Goal: Task Accomplishment & Management: Use online tool/utility

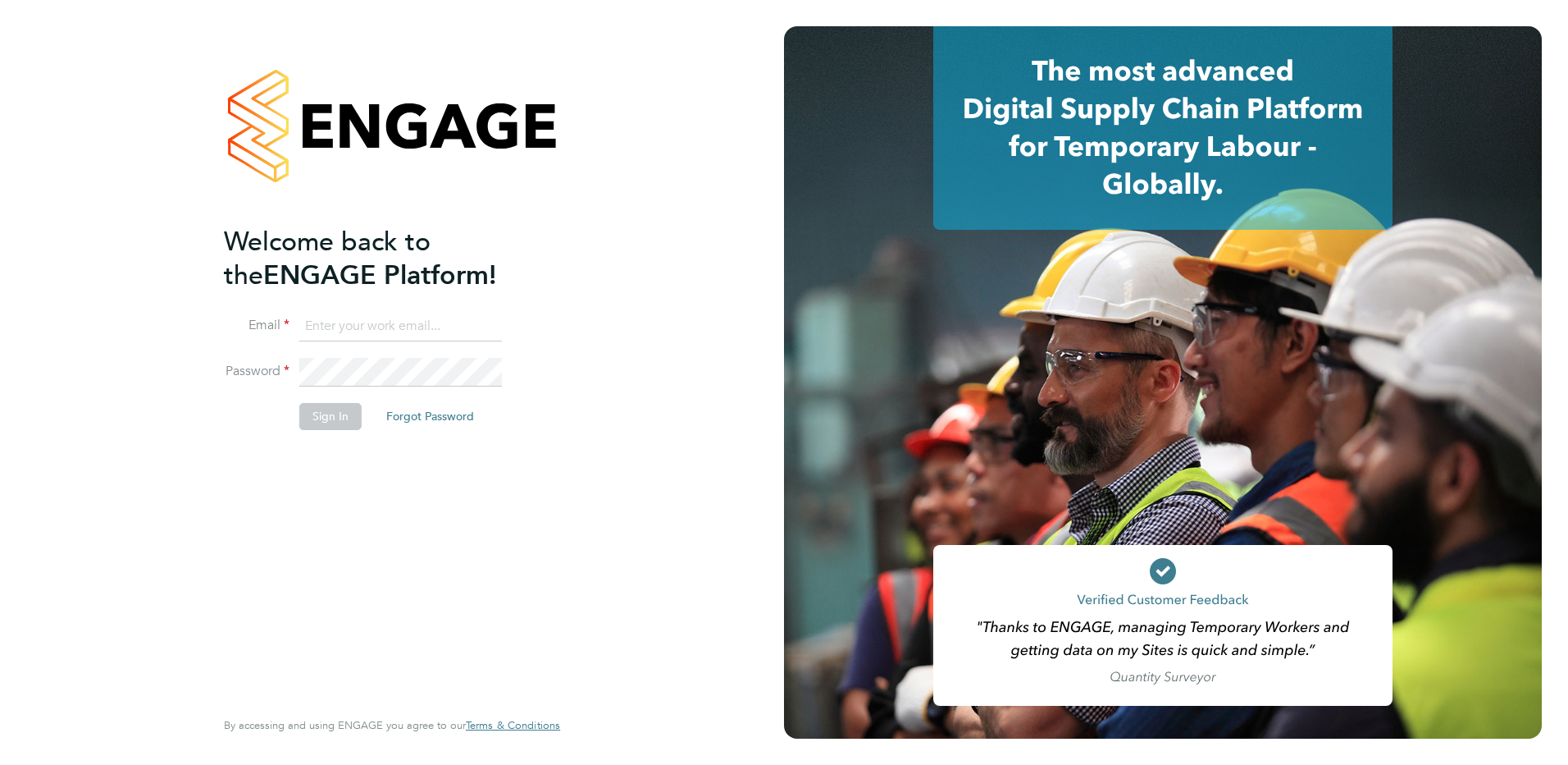
type input "[EMAIL_ADDRESS][DOMAIN_NAME]"
click at [316, 412] on button "Sign In" at bounding box center [330, 416] width 62 height 26
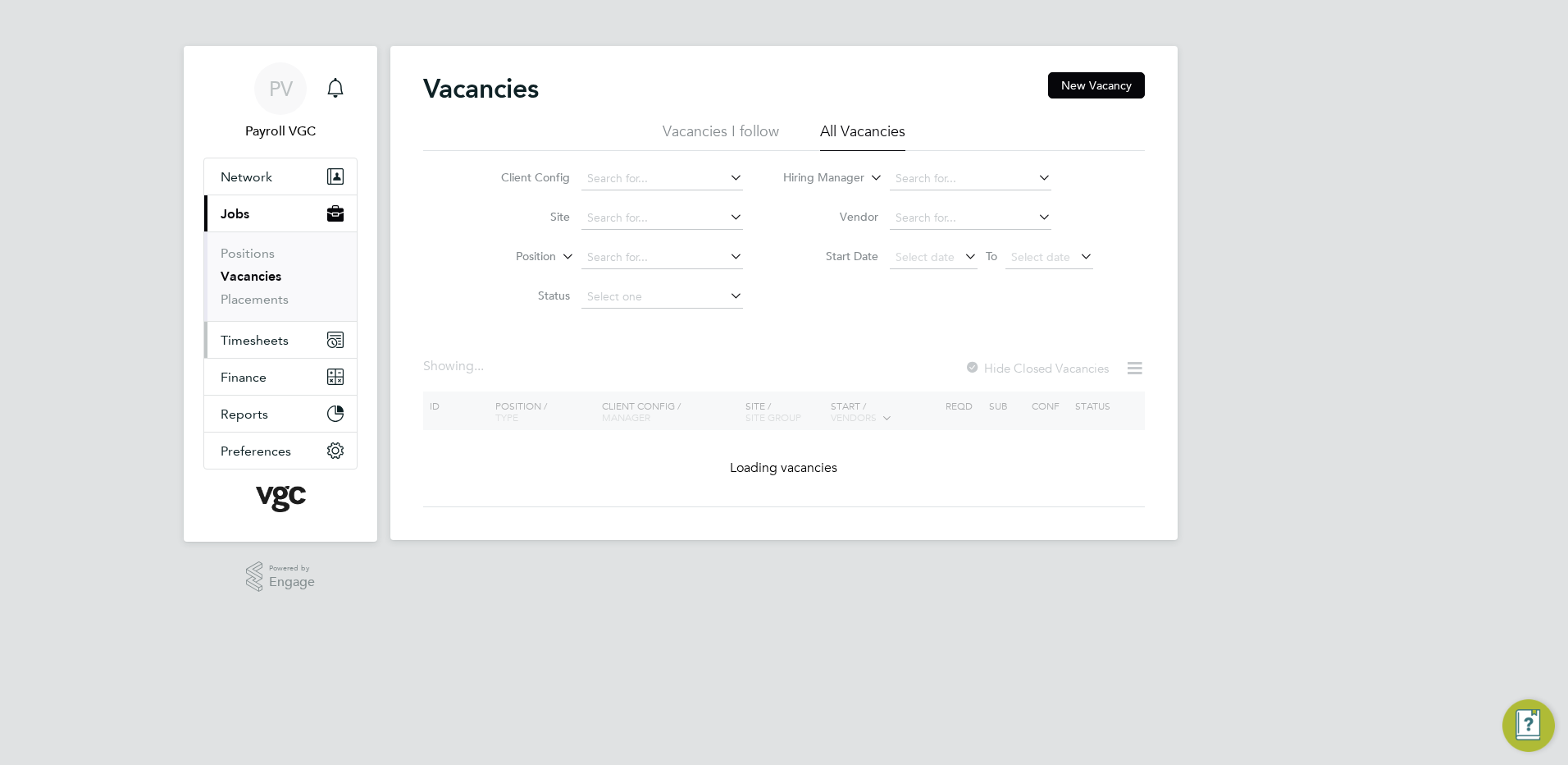
click at [275, 335] on span "Timesheets" at bounding box center [254, 340] width 68 height 16
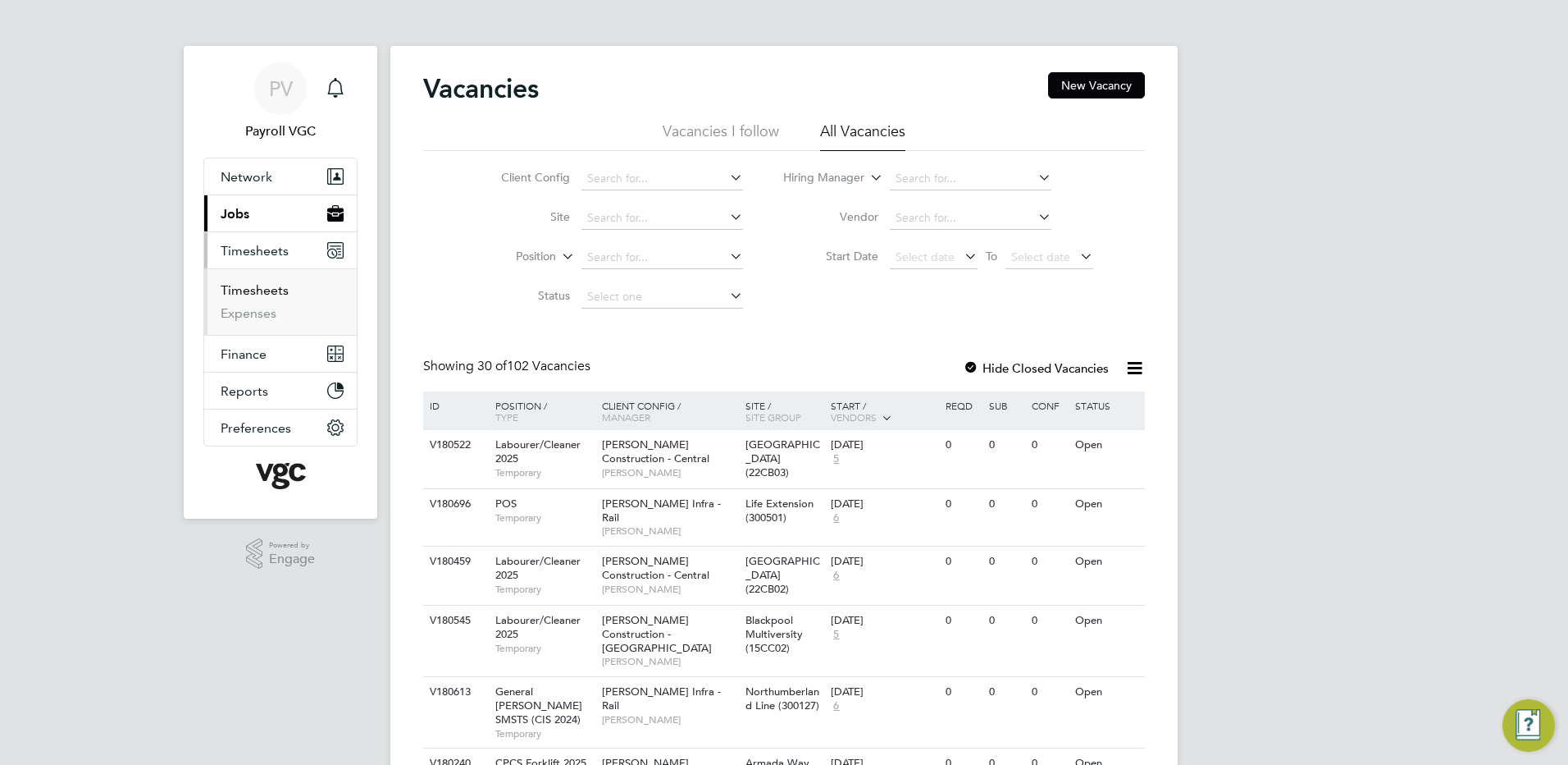
click at [274, 287] on link "Timesheets" at bounding box center [254, 290] width 68 height 16
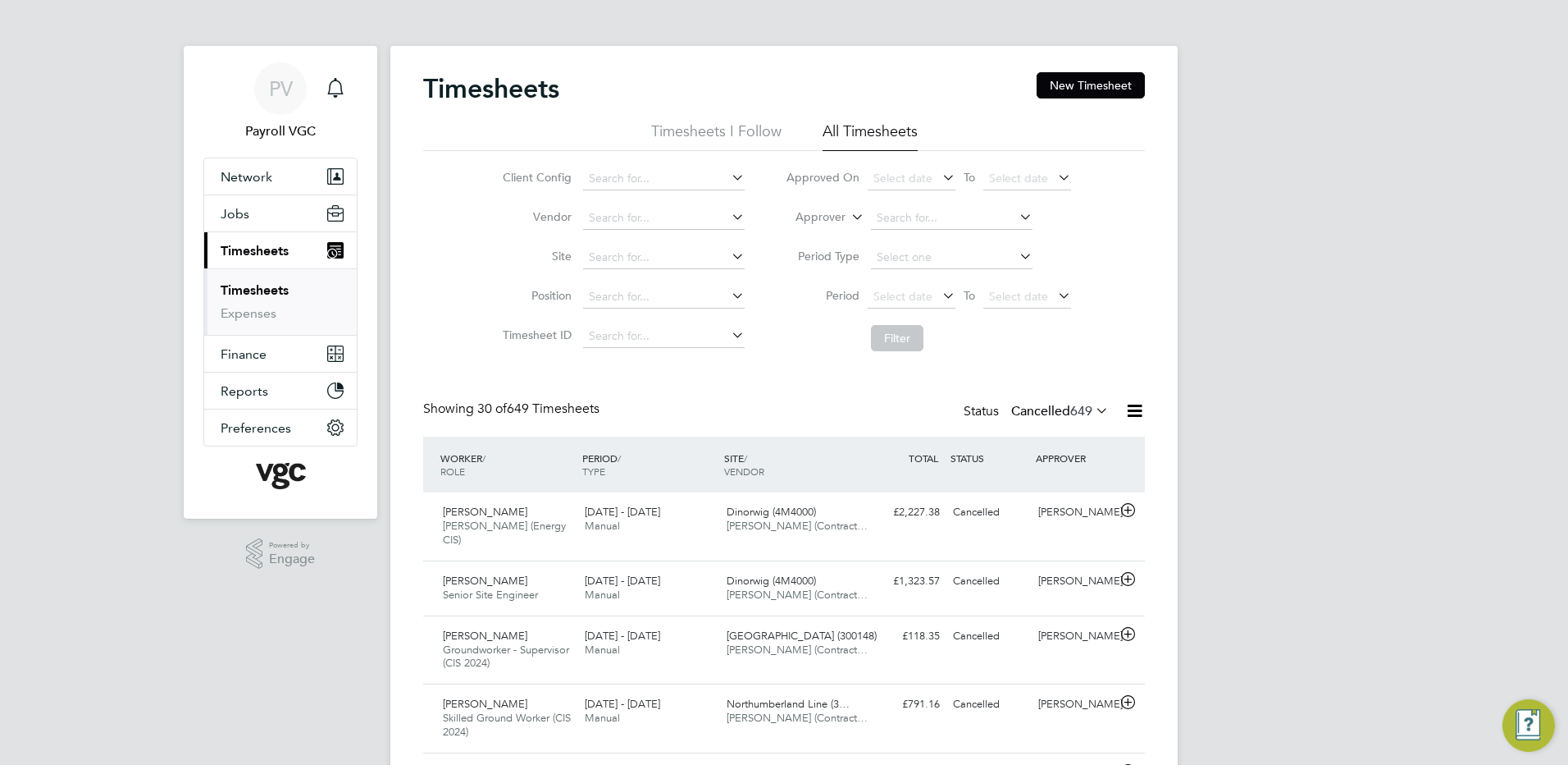
click at [1130, 409] on icon at bounding box center [1135, 411] width 21 height 21
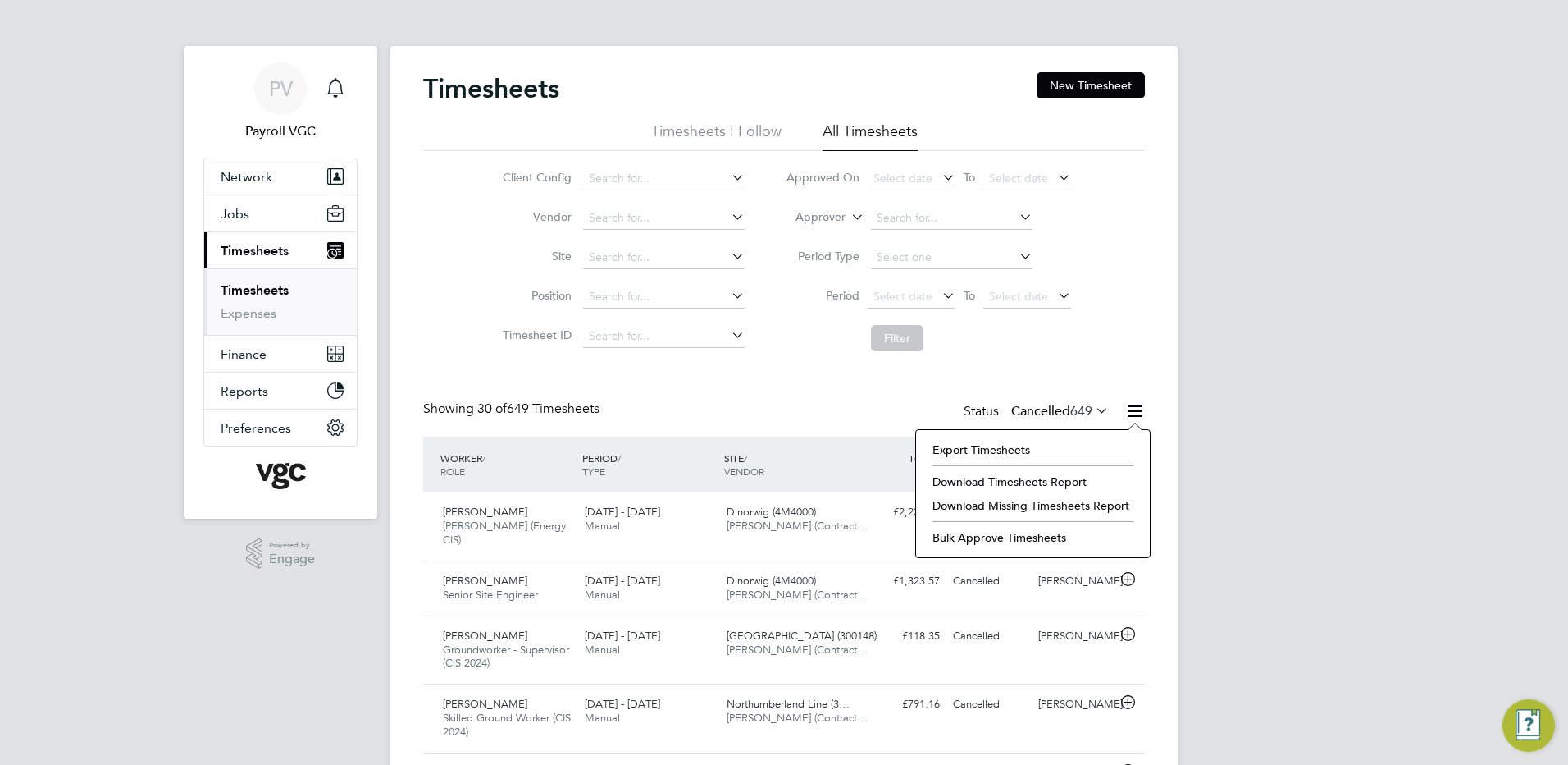
click at [1041, 404] on label "Cancelled 649" at bounding box center [1059, 411] width 98 height 16
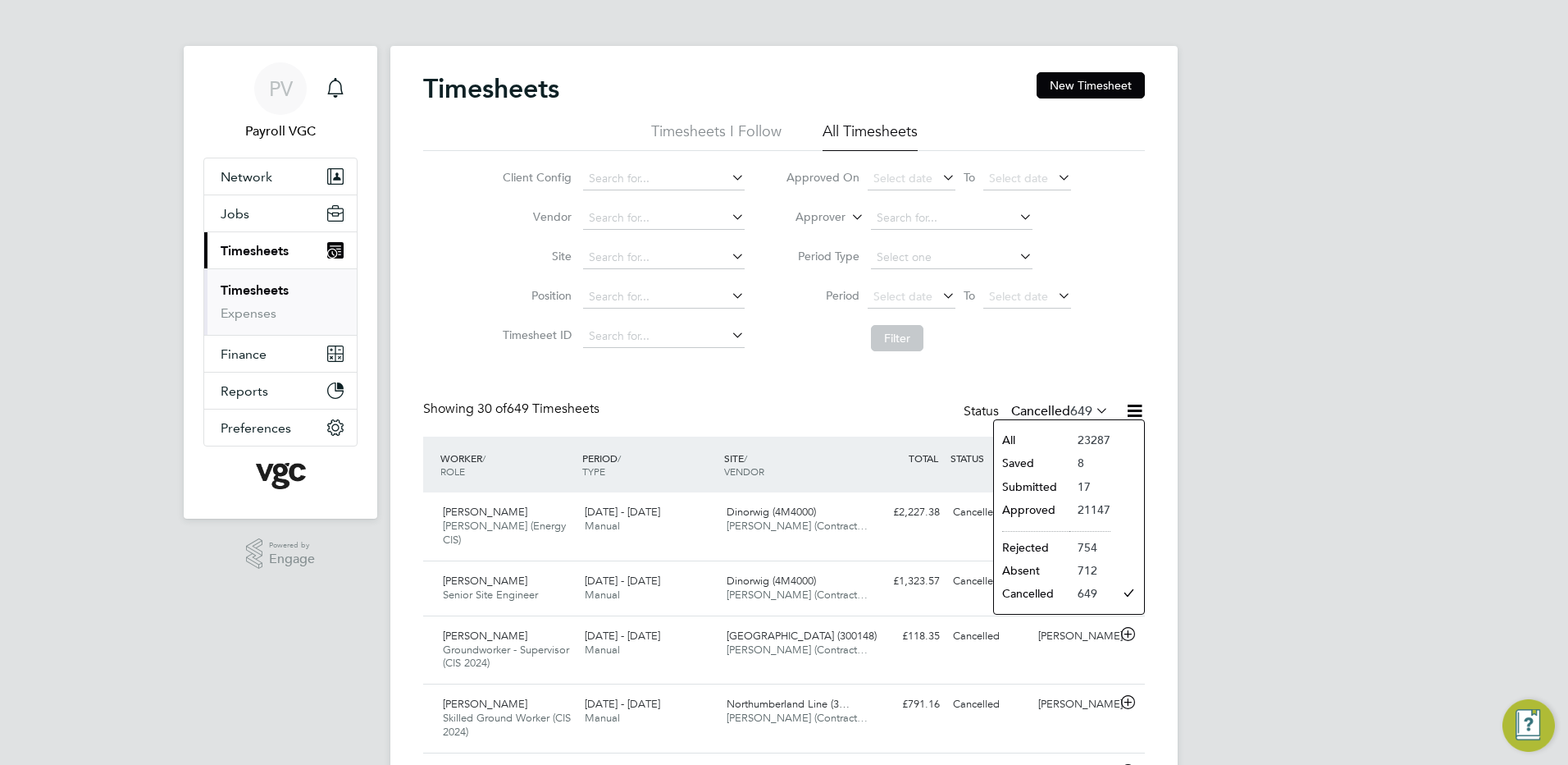
click at [1054, 504] on li "Approved" at bounding box center [1031, 509] width 75 height 23
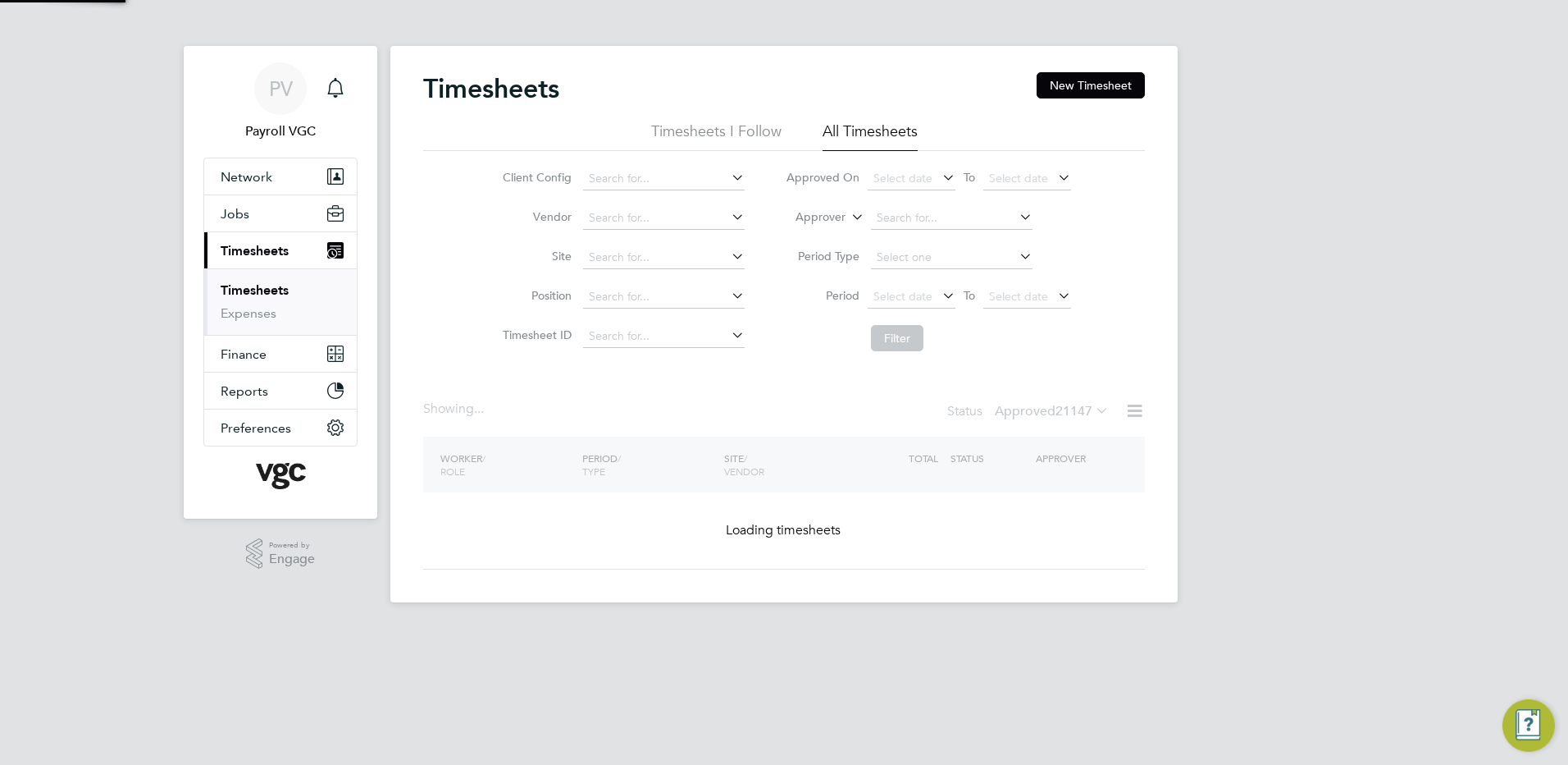
click at [1035, 407] on label "Approved 21147" at bounding box center [1052, 411] width 114 height 16
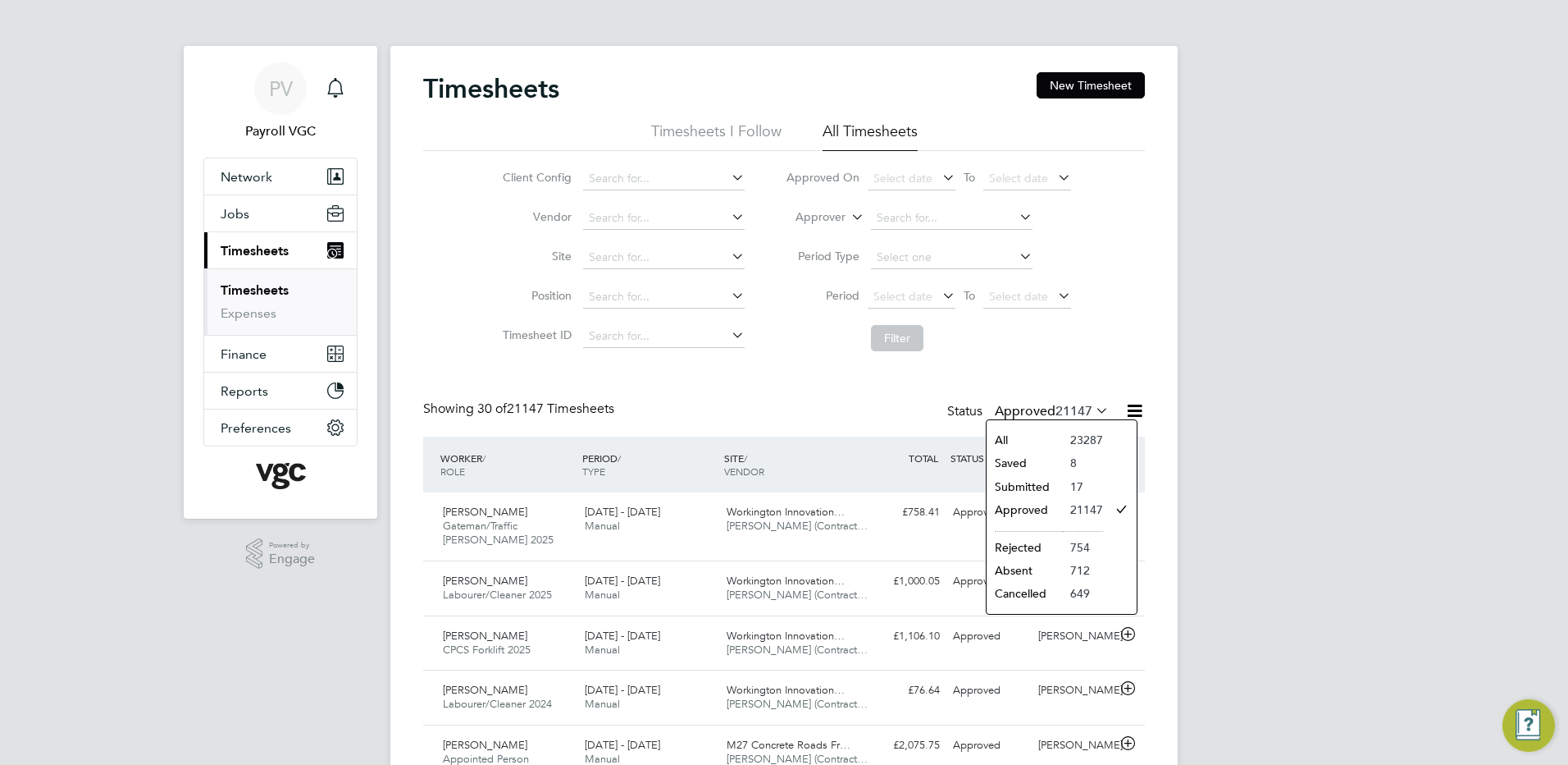
click at [1033, 488] on li "Submitted" at bounding box center [1024, 486] width 75 height 23
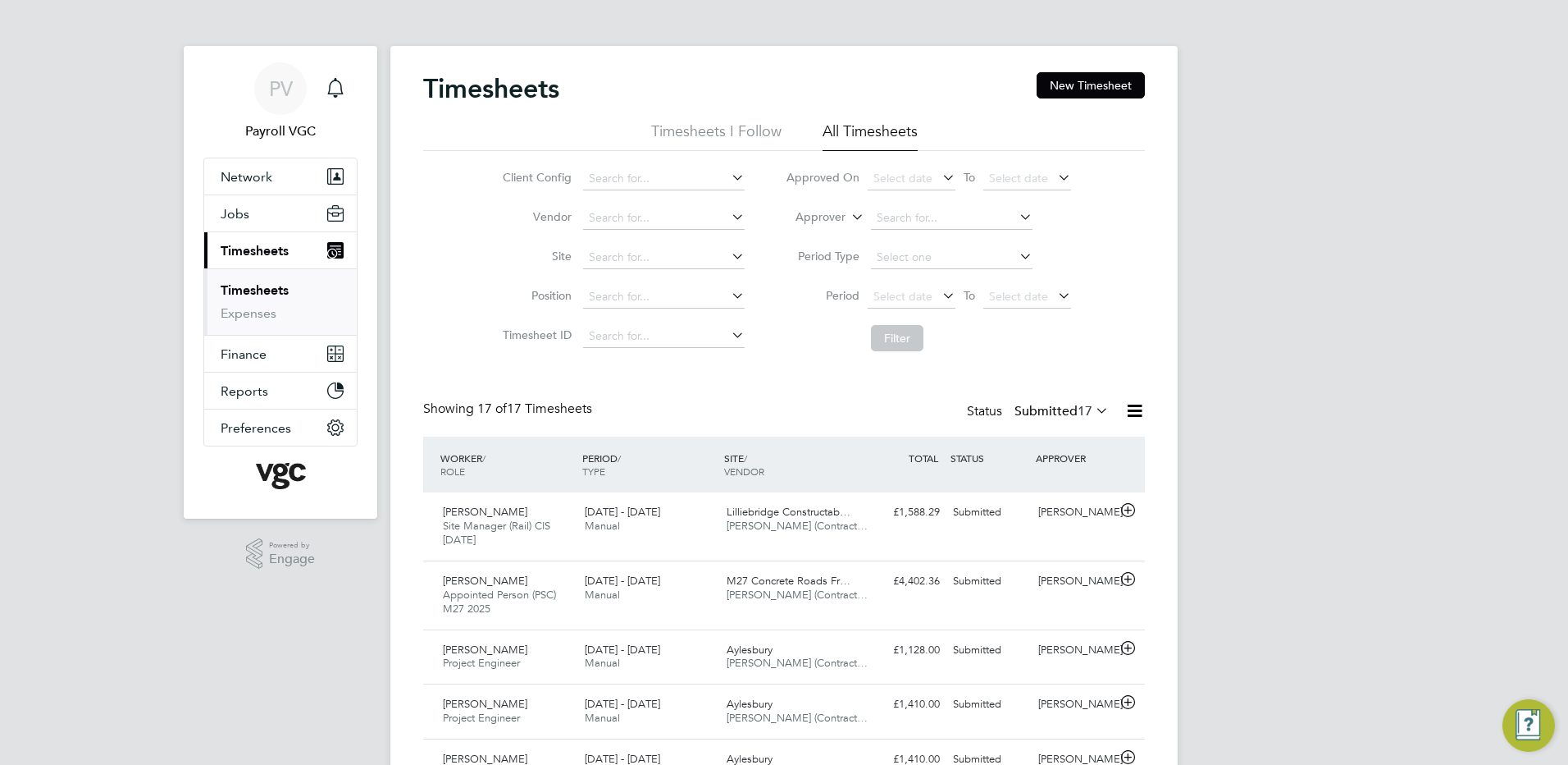
click at [1132, 414] on icon at bounding box center [1135, 411] width 21 height 21
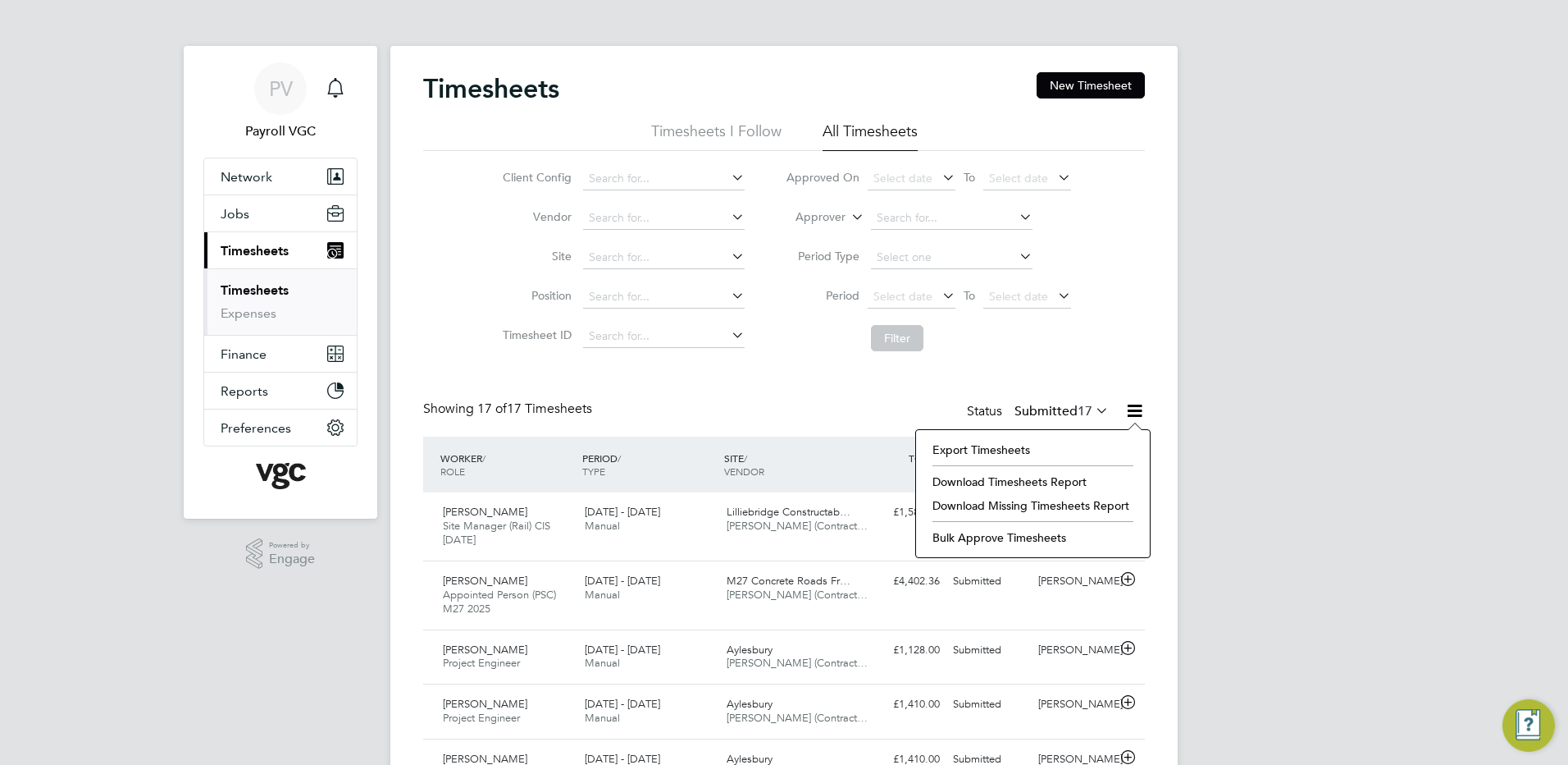
click at [994, 440] on li "Export Timesheets" at bounding box center [1032, 449] width 217 height 23
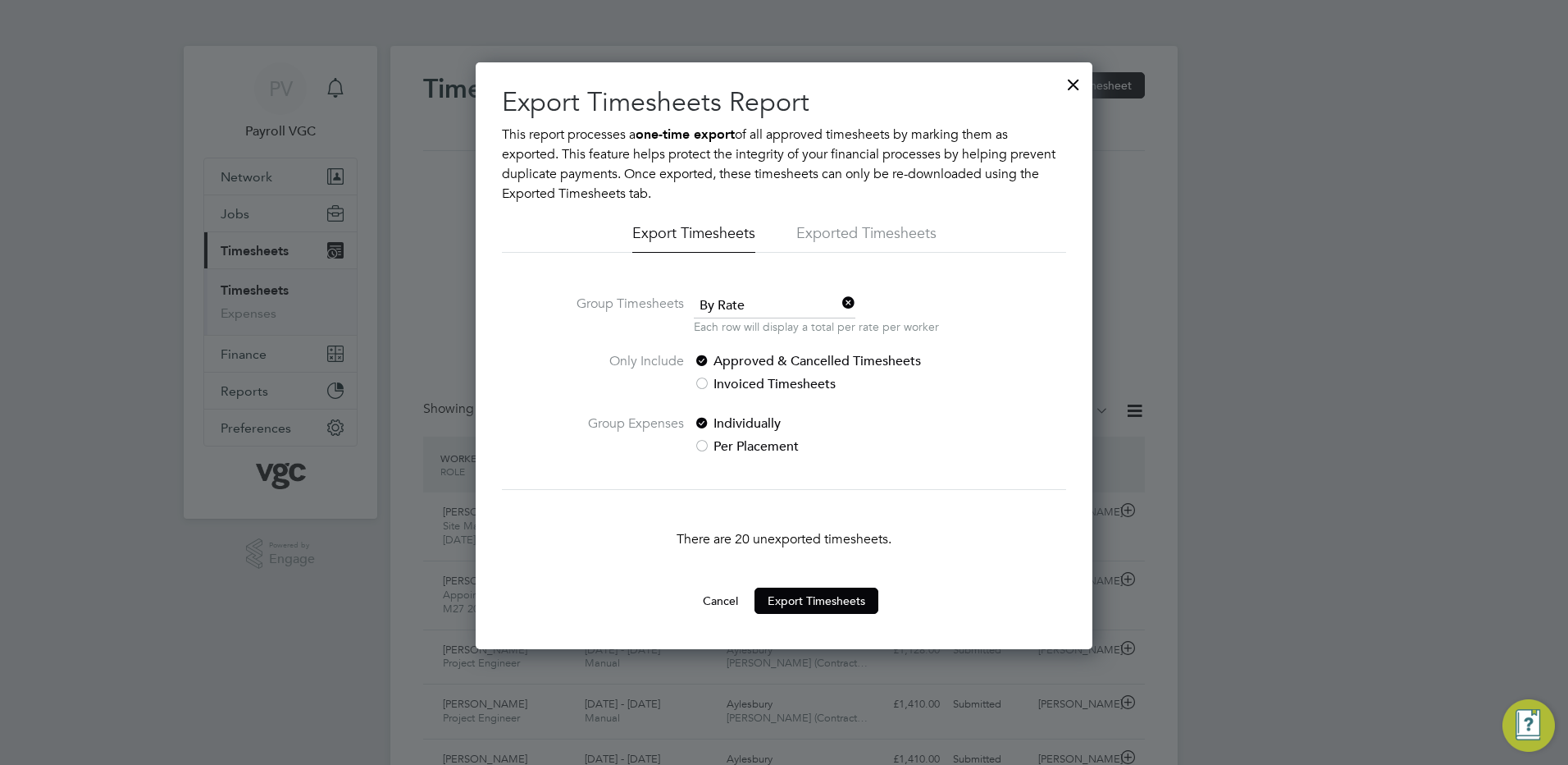
click at [752, 308] on span "By Rate" at bounding box center [774, 305] width 162 height 24
click at [758, 344] on li "By Date" at bounding box center [774, 350] width 163 height 22
click at [808, 601] on button "Export Timesheets" at bounding box center [816, 601] width 124 height 26
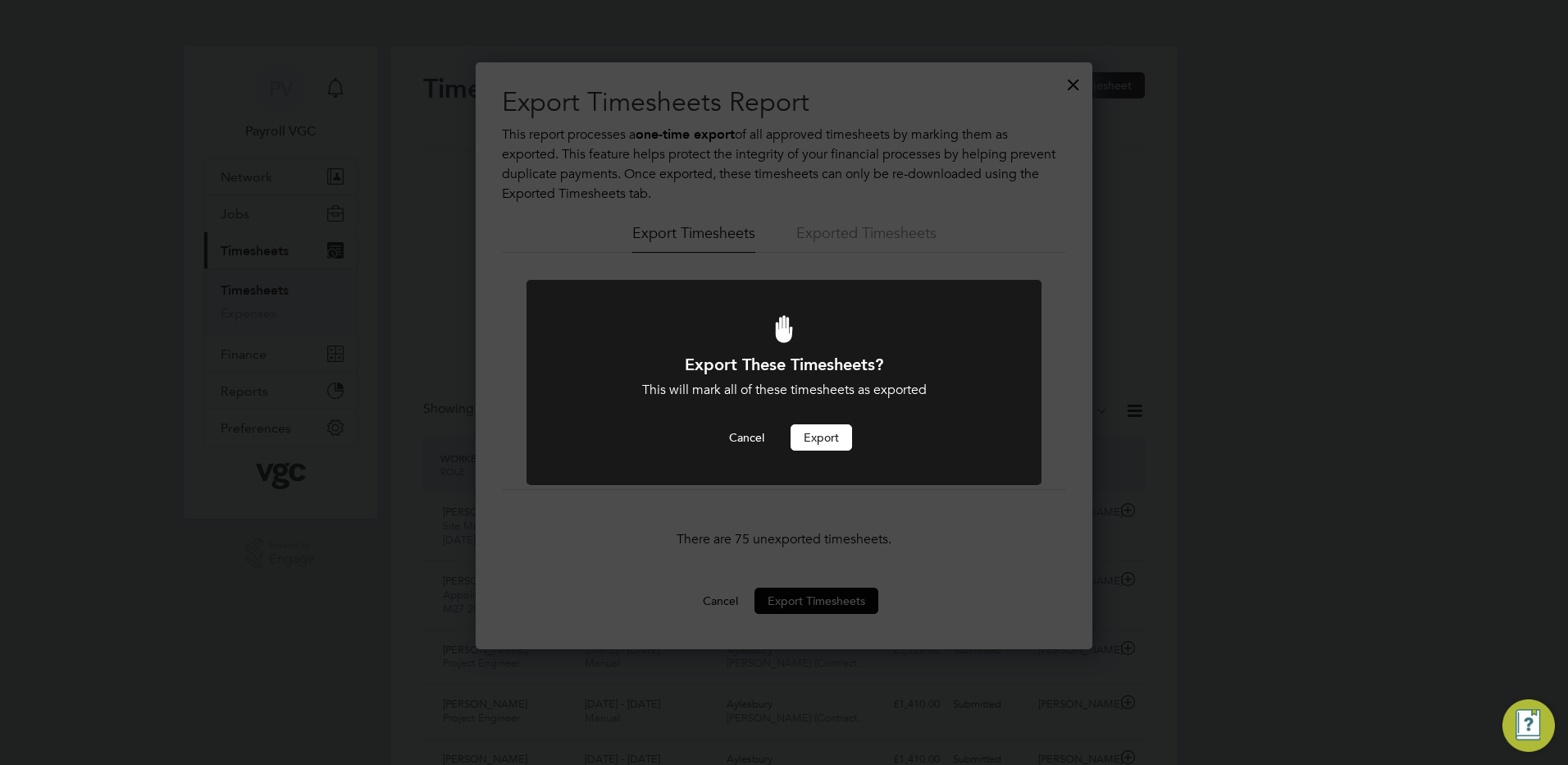
click at [829, 434] on button "Export" at bounding box center [821, 437] width 61 height 26
